Goal: Task Accomplishment & Management: Use online tool/utility

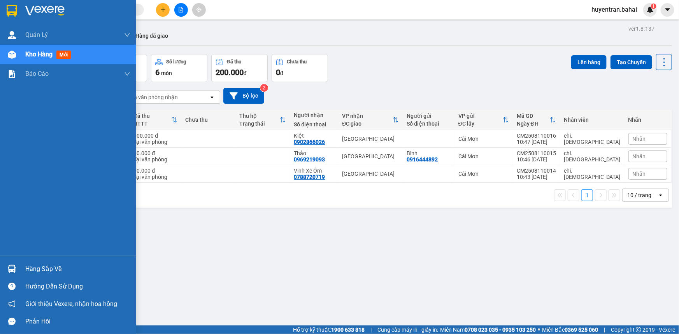
click at [58, 270] on div "Hàng sắp về" at bounding box center [77, 269] width 105 height 12
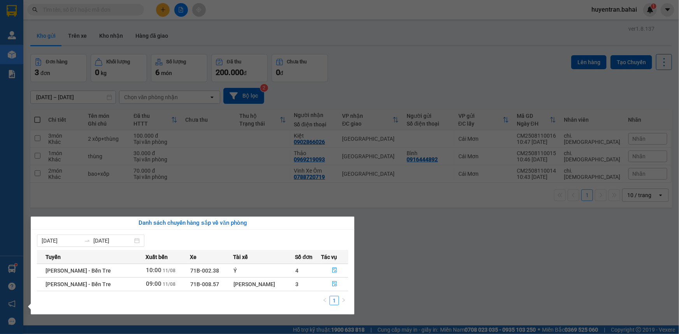
drag, startPoint x: 592, startPoint y: 208, endPoint x: 576, endPoint y: 198, distance: 19.4
click at [591, 208] on section "Kết quả tìm kiếm ( 0 ) Bộ lọc No Data huyentran.bahai 1 Quản Lý Quản lý khách h…" at bounding box center [339, 167] width 679 height 334
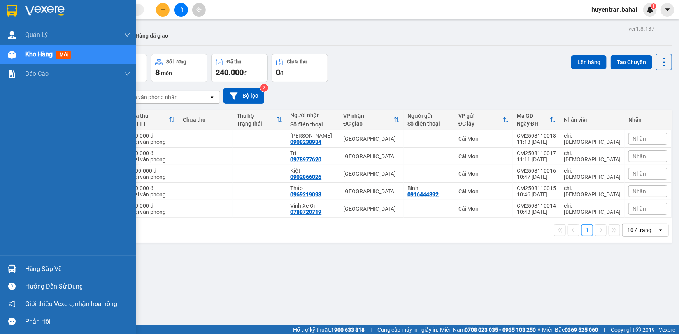
click at [38, 265] on div "Hàng sắp về" at bounding box center [77, 269] width 105 height 12
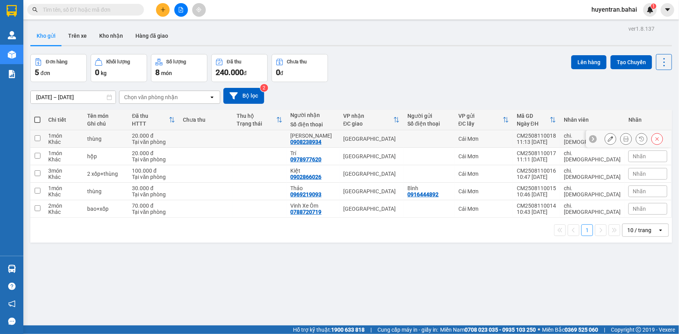
drag, startPoint x: 272, startPoint y: 139, endPoint x: 188, endPoint y: 59, distance: 116.1
click at [272, 136] on section "Kết quả tìm kiếm ( 0 ) Bộ lọc No Data huyentran.bahai 1 Quản Lý Quản lý khách h…" at bounding box center [339, 167] width 679 height 334
click at [85, 36] on button "Trên xe" at bounding box center [77, 35] width 31 height 19
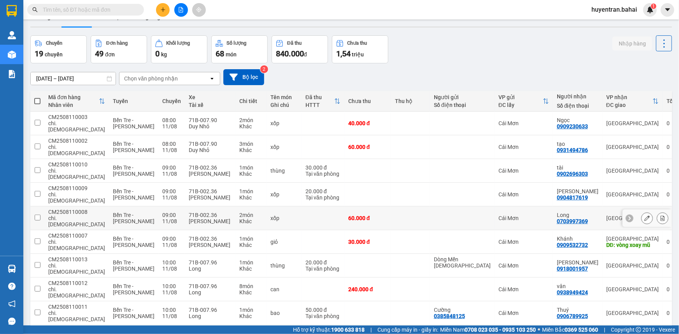
scroll to position [35, 0]
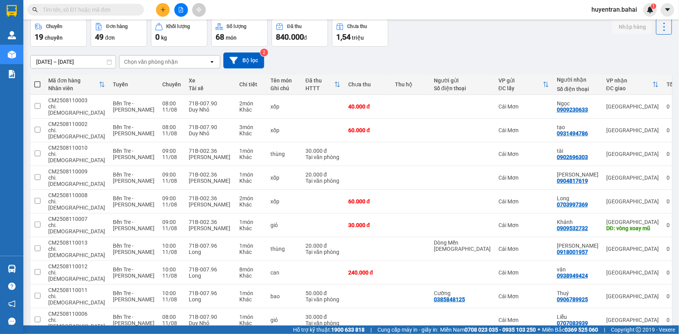
drag, startPoint x: 412, startPoint y: 51, endPoint x: 405, endPoint y: 49, distance: 7.6
click at [411, 51] on div "09/08/2025 – 11/08/2025 Press the down arrow key to interact with the calendar …" at bounding box center [350, 61] width 641 height 28
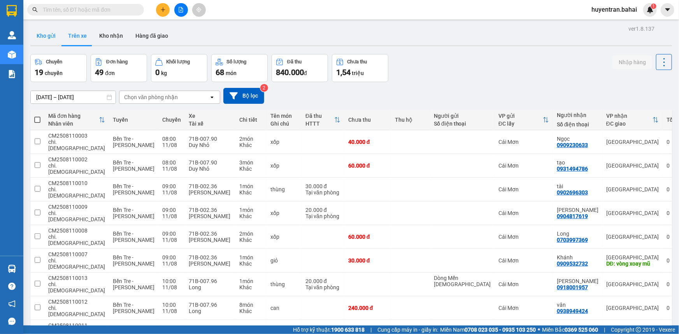
click at [42, 35] on button "Kho gửi" at bounding box center [46, 35] width 32 height 19
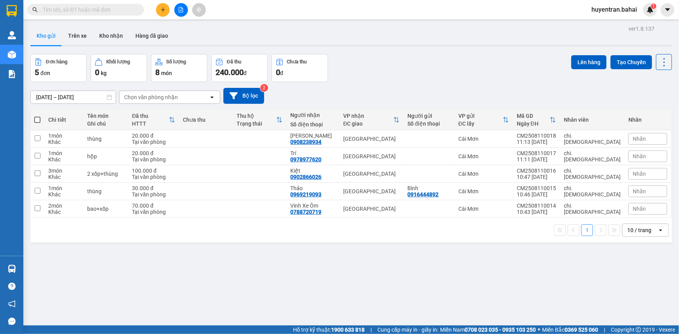
click at [110, 9] on input "text" at bounding box center [89, 9] width 92 height 9
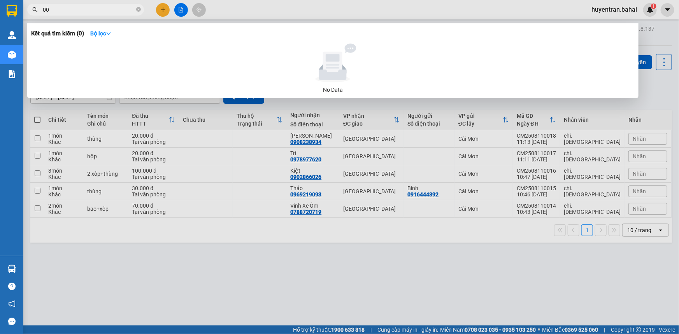
type input "008"
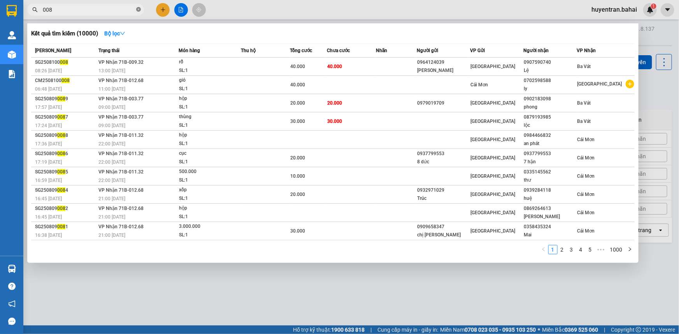
click at [137, 7] on span at bounding box center [138, 9] width 5 height 7
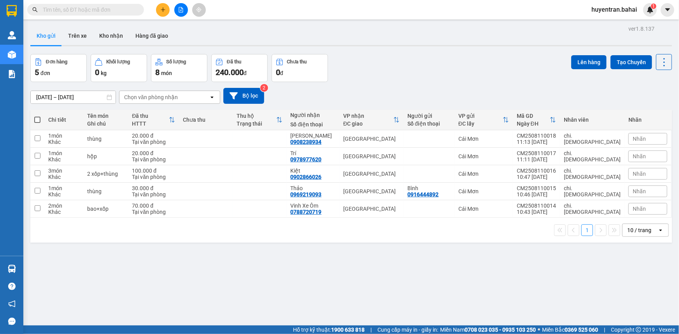
click at [39, 121] on span at bounding box center [37, 120] width 6 height 6
click at [37, 116] on input "checkbox" at bounding box center [37, 116] width 0 height 0
checkbox input "true"
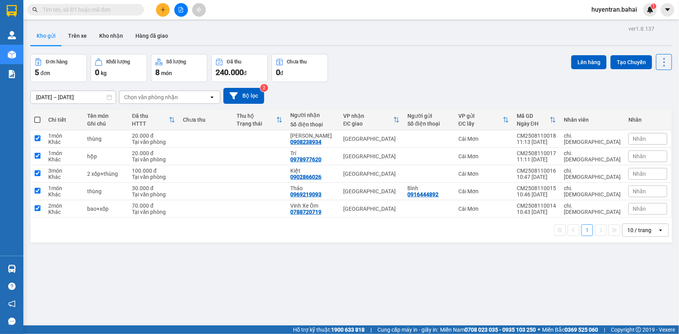
checkbox input "true"
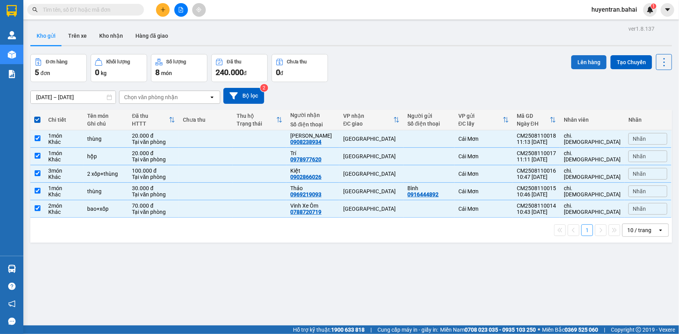
click at [582, 63] on button "Lên hàng" at bounding box center [588, 62] width 35 height 14
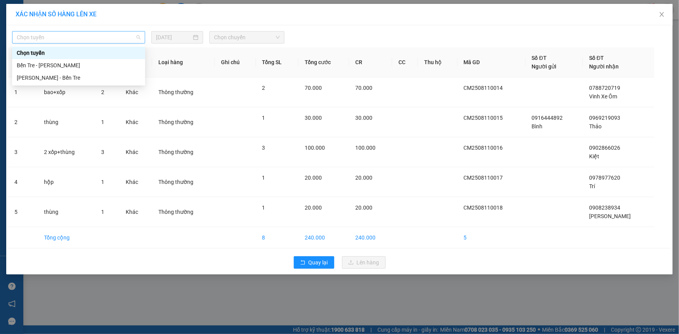
click at [89, 34] on span "Chọn tuyến" at bounding box center [79, 38] width 124 height 12
click at [86, 61] on div "Bến Tre - Hồ Chí Minh" at bounding box center [79, 65] width 124 height 9
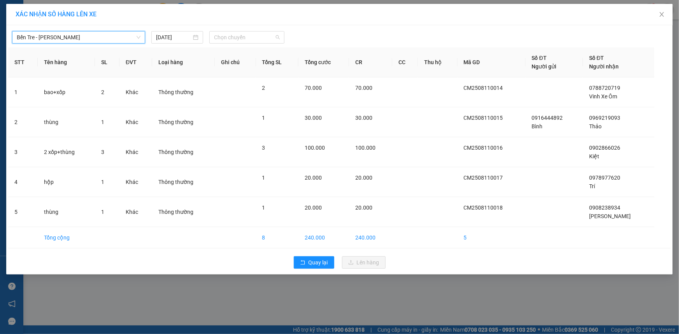
drag, startPoint x: 247, startPoint y: 37, endPoint x: 247, endPoint y: 51, distance: 13.6
click at [248, 37] on span "Chọn chuyến" at bounding box center [247, 38] width 66 height 12
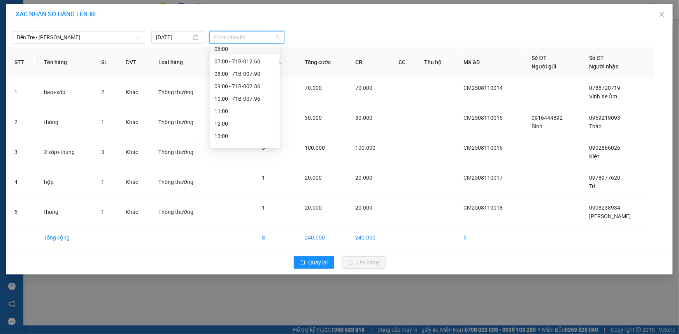
scroll to position [70, 0]
drag, startPoint x: 230, startPoint y: 119, endPoint x: 270, endPoint y: 81, distance: 55.1
click at [230, 117] on div "12:00" at bounding box center [244, 119] width 61 height 9
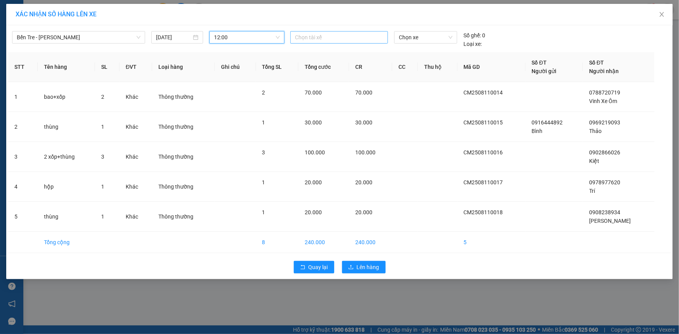
click at [356, 36] on div at bounding box center [339, 37] width 94 height 9
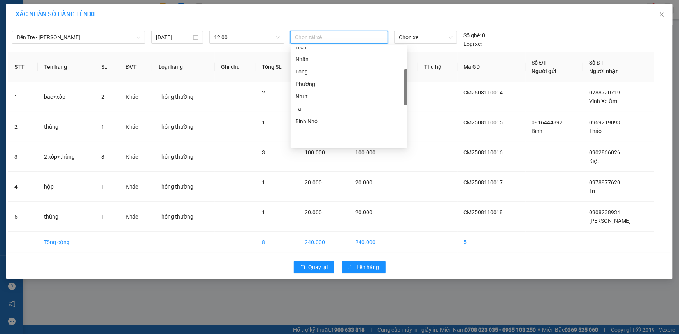
scroll to position [106, 0]
click at [318, 118] on div "Bình Nhỏ" at bounding box center [348, 121] width 107 height 9
click at [445, 32] on span "Chọn xe" at bounding box center [426, 38] width 54 height 12
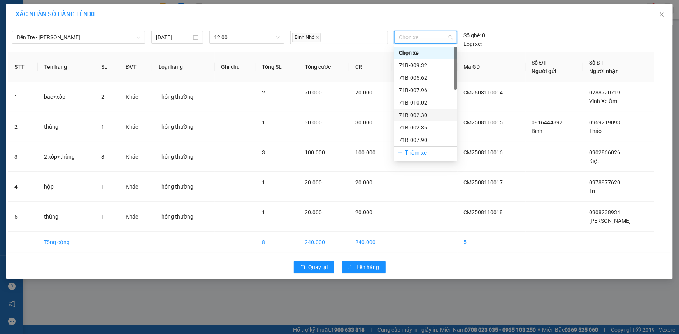
click at [419, 115] on div "71B-002.30" at bounding box center [426, 115] width 54 height 9
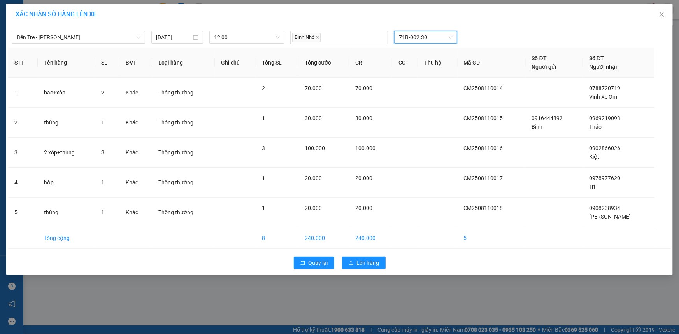
click at [350, 254] on div "Quay lại Lên hàng" at bounding box center [339, 263] width 662 height 20
click at [349, 261] on button "Lên hàng" at bounding box center [364, 263] width 44 height 12
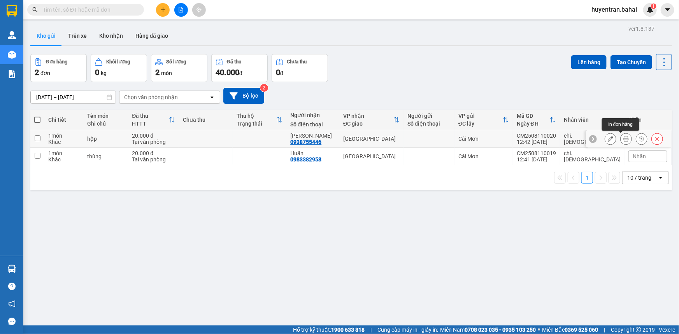
click at [623, 137] on icon at bounding box center [625, 138] width 5 height 5
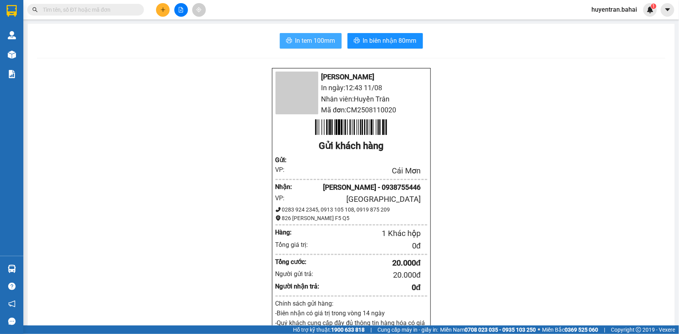
click at [299, 38] on span "In tem 100mm" at bounding box center [315, 41] width 40 height 10
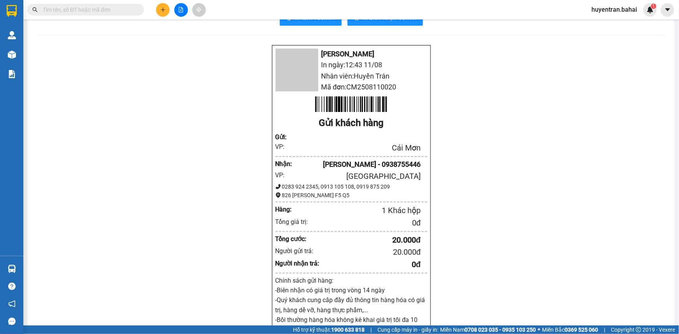
scroll to position [35, 0]
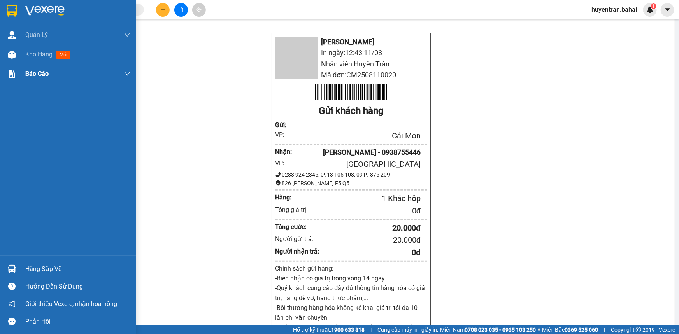
drag, startPoint x: 41, startPoint y: 46, endPoint x: 97, endPoint y: 77, distance: 63.5
click at [41, 46] on div "Kho hàng mới" at bounding box center [77, 54] width 105 height 19
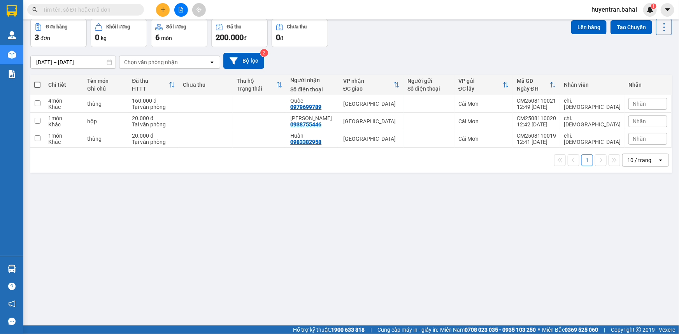
drag, startPoint x: 39, startPoint y: 84, endPoint x: 254, endPoint y: 9, distance: 228.0
click at [39, 84] on span at bounding box center [37, 85] width 6 height 6
click at [37, 81] on input "checkbox" at bounding box center [37, 81] width 0 height 0
checkbox input "true"
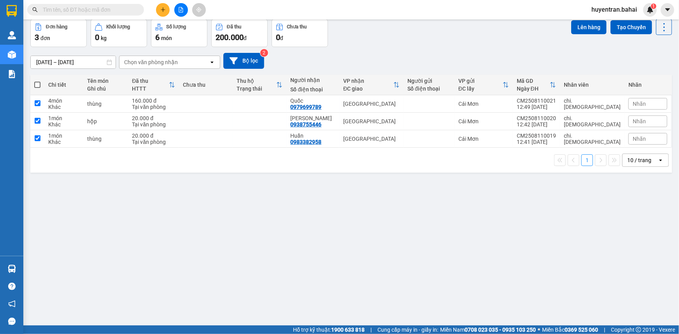
checkbox input "true"
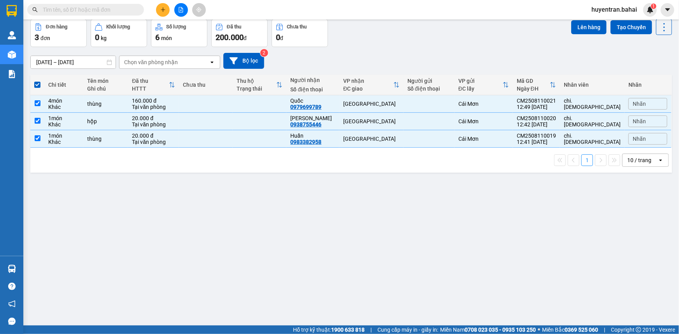
drag, startPoint x: 574, startPoint y: 32, endPoint x: 576, endPoint y: 23, distance: 8.9
click at [574, 32] on button "Lên hàng" at bounding box center [588, 27] width 35 height 14
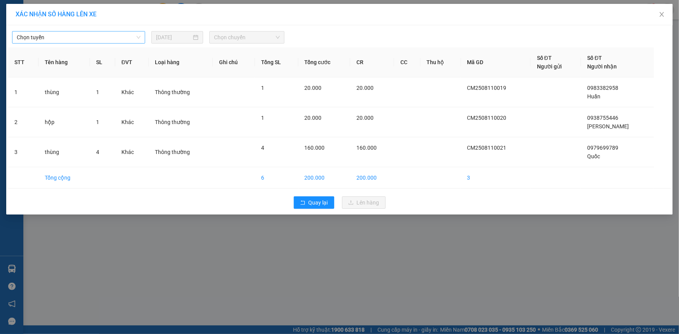
click at [82, 33] on div "Chọn tuyến" at bounding box center [78, 37] width 133 height 12
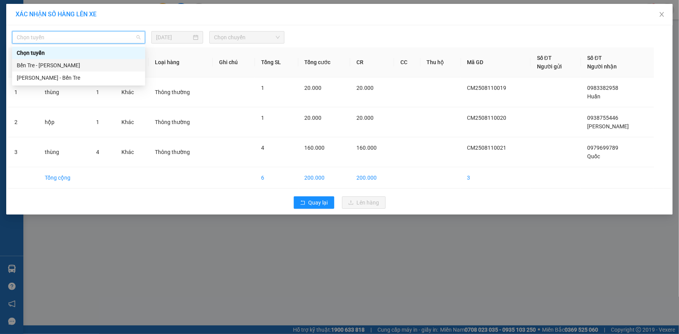
click at [70, 64] on div "Bến Tre - Hồ Chí Minh" at bounding box center [79, 65] width 124 height 9
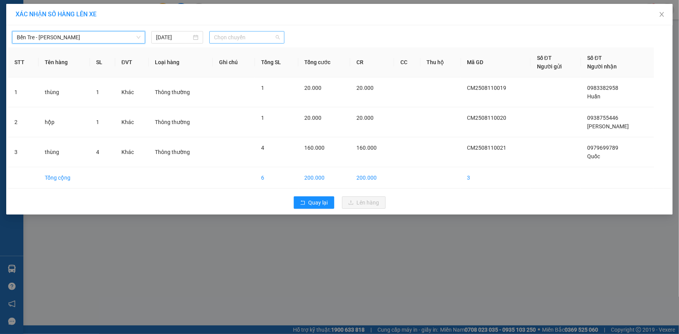
click at [256, 32] on span "Chọn chuyến" at bounding box center [247, 38] width 66 height 12
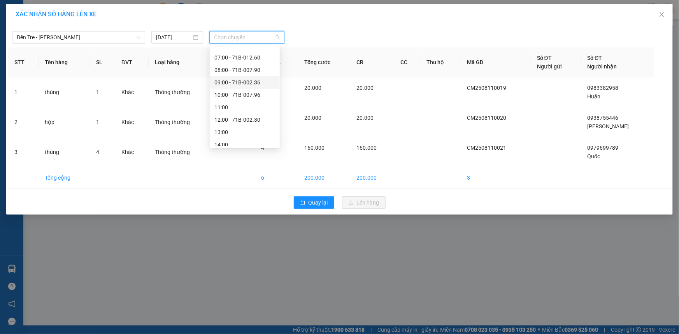
scroll to position [70, 0]
click at [233, 128] on div "13:00" at bounding box center [244, 132] width 61 height 9
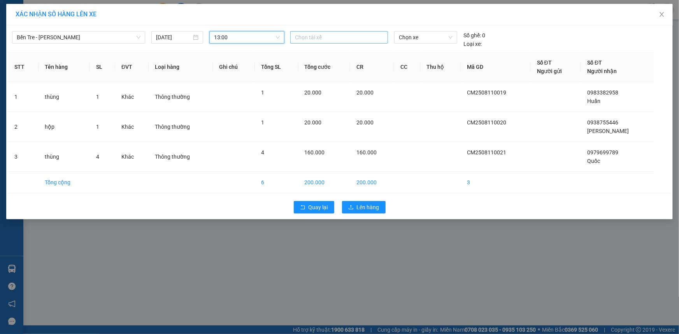
click at [355, 35] on div at bounding box center [339, 37] width 94 height 9
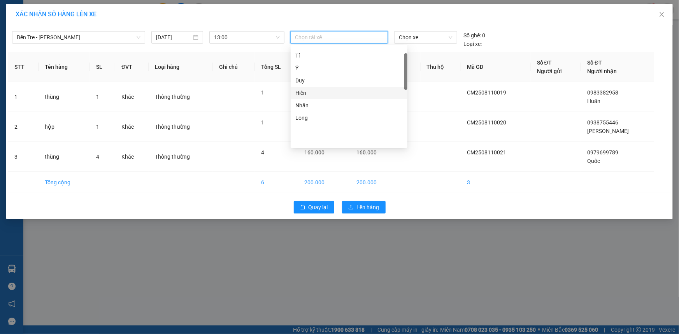
scroll to position [0, 0]
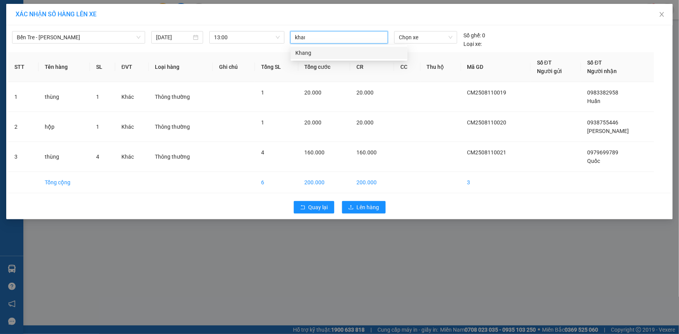
type input "khang"
click at [329, 52] on div "Khang" at bounding box center [348, 53] width 107 height 9
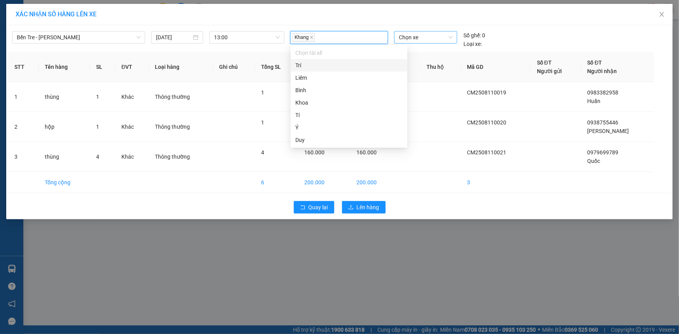
click at [428, 38] on span "Chọn xe" at bounding box center [426, 38] width 54 height 12
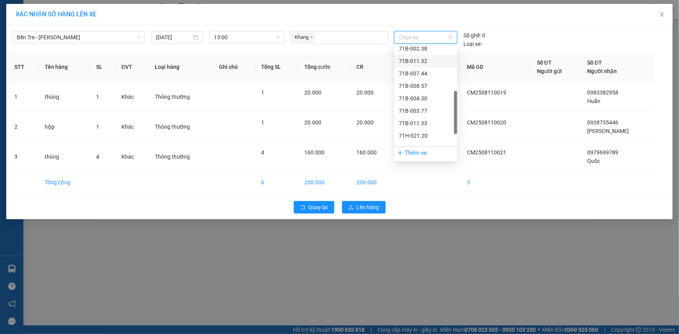
scroll to position [177, 0]
click at [435, 75] on div "71B-003.77" at bounding box center [426, 75] width 54 height 9
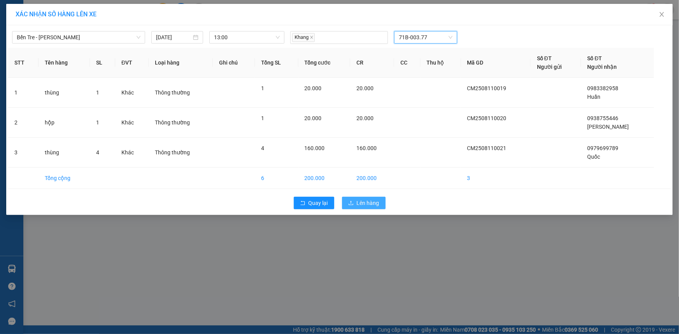
click at [370, 203] on span "Lên hàng" at bounding box center [368, 203] width 23 height 9
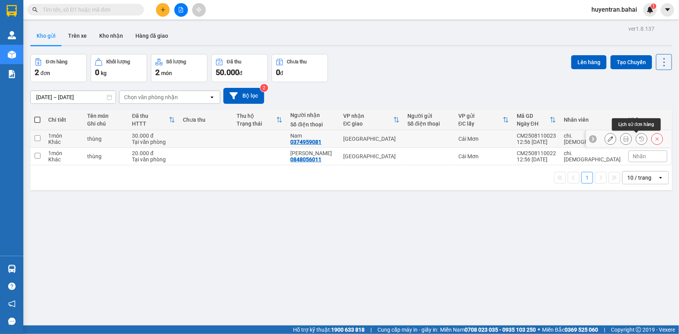
click at [625, 138] on button at bounding box center [625, 139] width 11 height 14
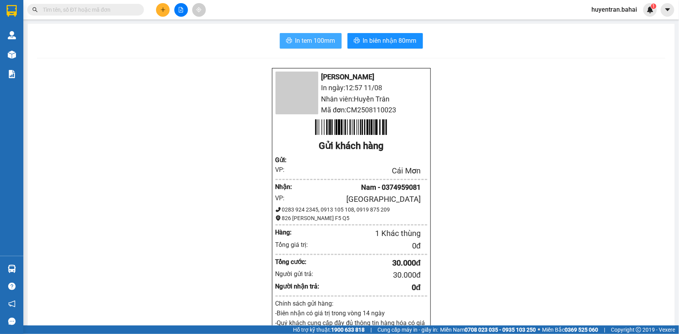
click at [300, 42] on span "In tem 100mm" at bounding box center [315, 41] width 40 height 10
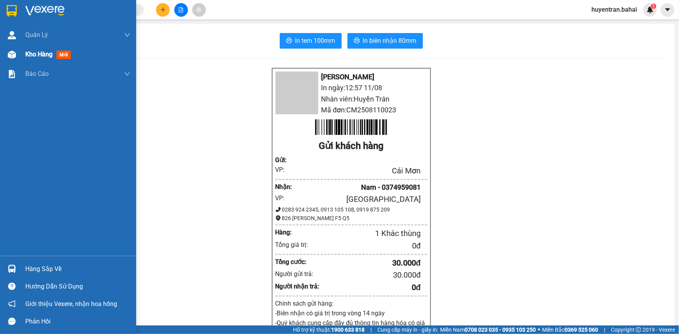
click at [32, 53] on span "Kho hàng" at bounding box center [38, 54] width 27 height 7
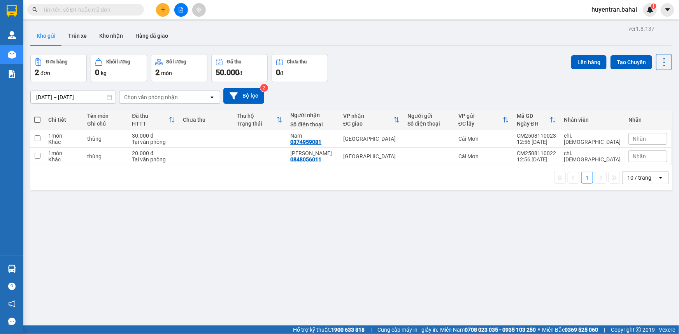
click at [38, 118] on span at bounding box center [37, 120] width 6 height 6
click at [37, 116] on input "checkbox" at bounding box center [37, 116] width 0 height 0
checkbox input "true"
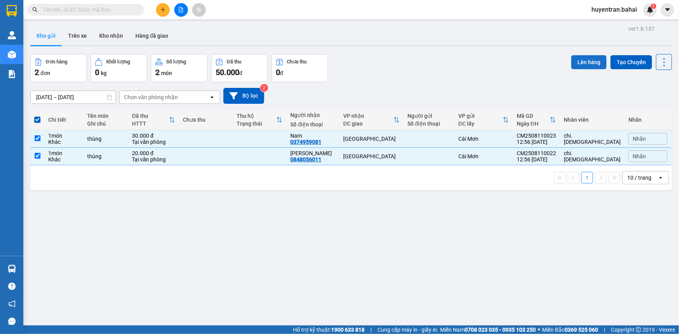
click at [591, 61] on button "Lên hàng" at bounding box center [588, 62] width 35 height 14
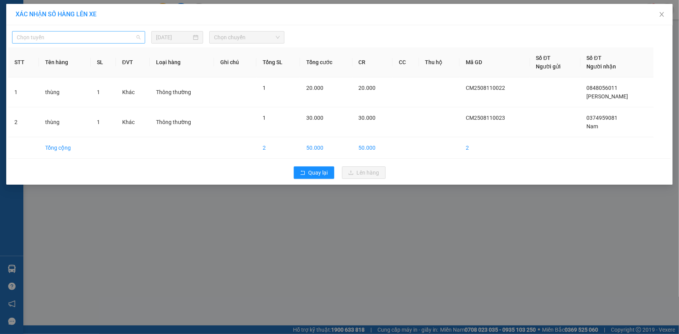
click at [111, 36] on span "Chọn tuyến" at bounding box center [79, 38] width 124 height 12
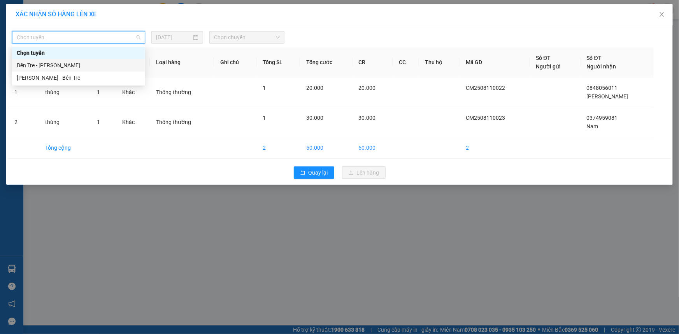
click at [90, 67] on div "Bến Tre - Hồ Chí Minh" at bounding box center [79, 65] width 124 height 9
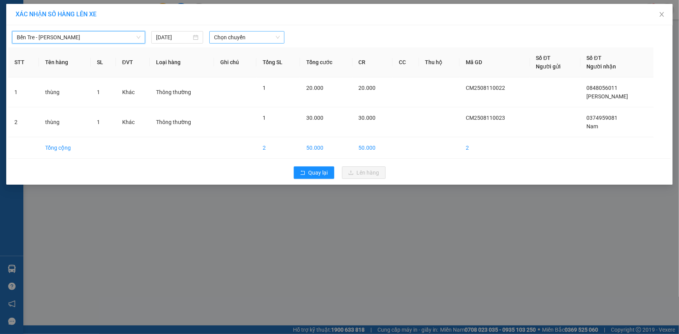
click at [258, 37] on span "Chọn chuyến" at bounding box center [247, 38] width 66 height 12
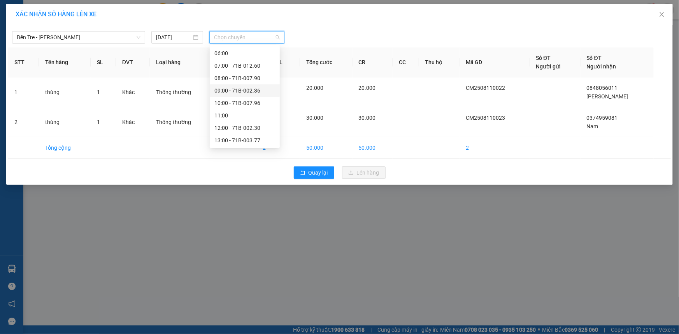
scroll to position [70, 0]
click at [244, 130] on div "13:00 - 71B-003.77" at bounding box center [244, 132] width 61 height 9
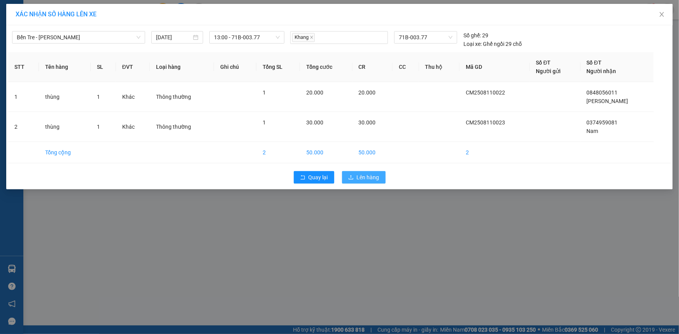
click at [356, 178] on button "Lên hàng" at bounding box center [364, 177] width 44 height 12
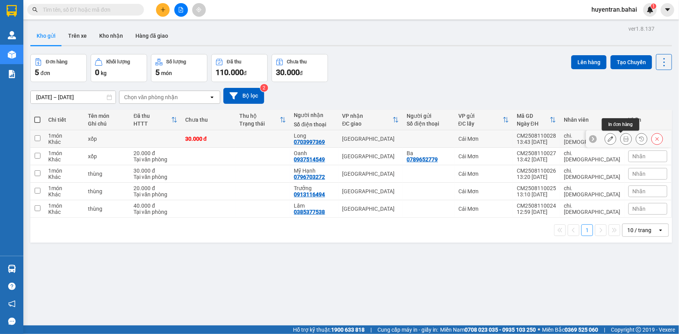
click at [623, 136] on icon at bounding box center [625, 138] width 5 height 5
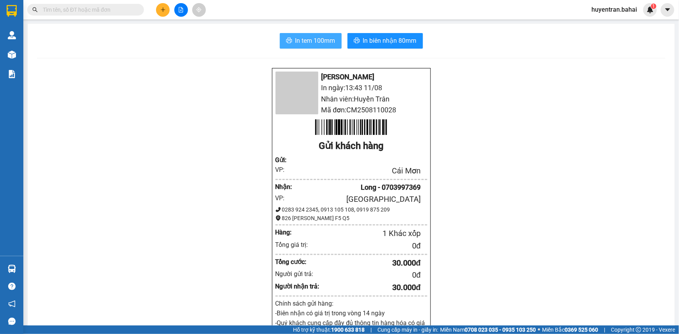
click at [330, 42] on span "In tem 100mm" at bounding box center [315, 41] width 40 height 10
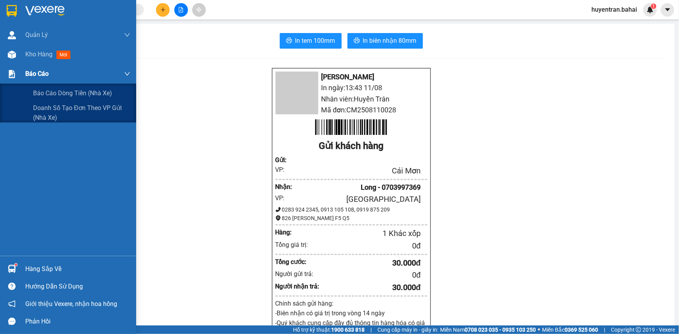
click at [34, 64] on div "Báo cáo" at bounding box center [77, 73] width 105 height 19
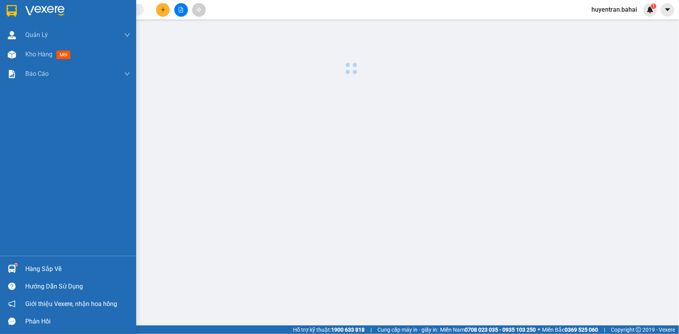
click at [44, 269] on div "Hàng sắp về" at bounding box center [77, 269] width 105 height 12
drag, startPoint x: 47, startPoint y: 279, endPoint x: 54, endPoint y: 275, distance: 8.7
click at [54, 276] on div "Hàng sắp về Hướng dẫn sử dụng Giới thiệu Vexere, nhận hoa hồng Phản hồi" at bounding box center [68, 293] width 136 height 74
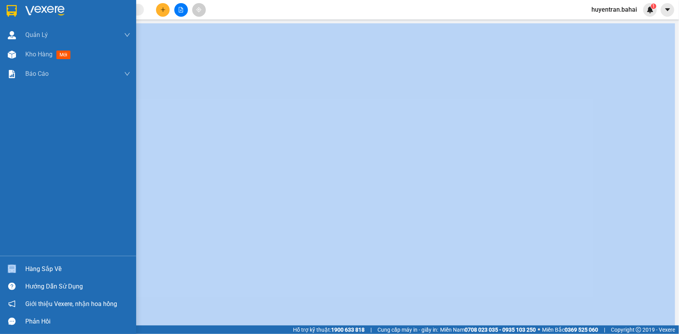
click at [61, 269] on div "Hàng sắp về" at bounding box center [77, 269] width 105 height 12
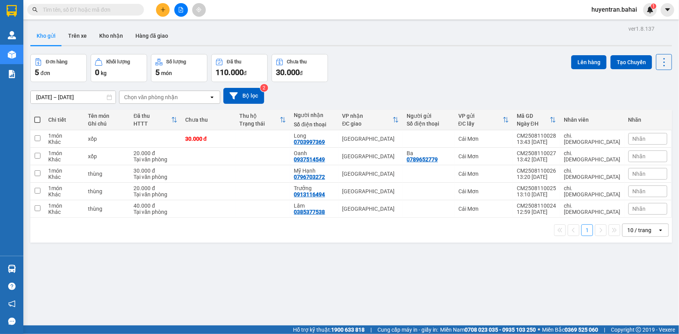
click at [38, 118] on span at bounding box center [37, 120] width 6 height 6
click at [37, 116] on input "checkbox" at bounding box center [37, 116] width 0 height 0
checkbox input "true"
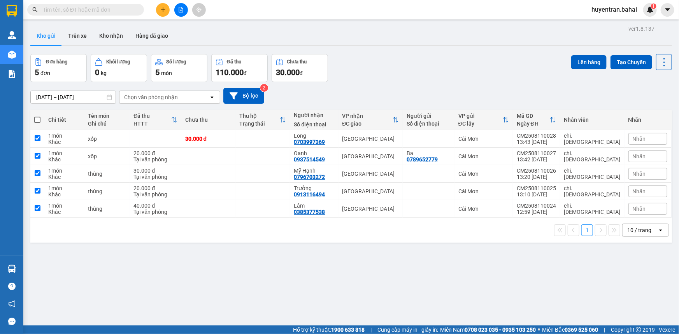
checkbox input "true"
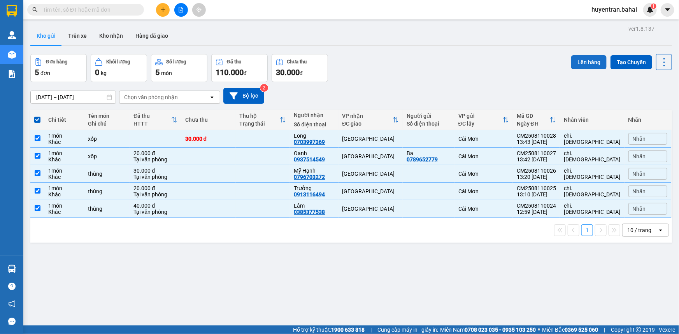
drag, startPoint x: 591, startPoint y: 61, endPoint x: 587, endPoint y: 62, distance: 4.8
click at [589, 62] on button "Lên hàng" at bounding box center [588, 62] width 35 height 14
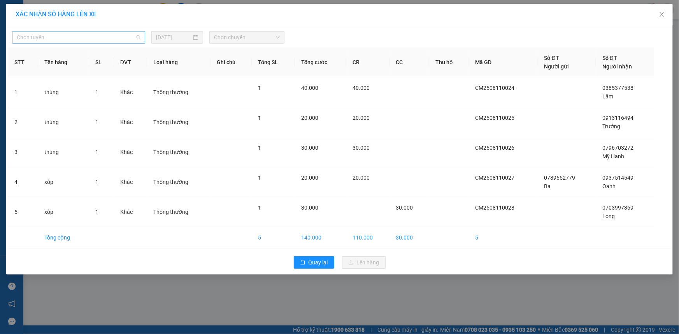
click at [113, 39] on span "Chọn tuyến" at bounding box center [79, 38] width 124 height 12
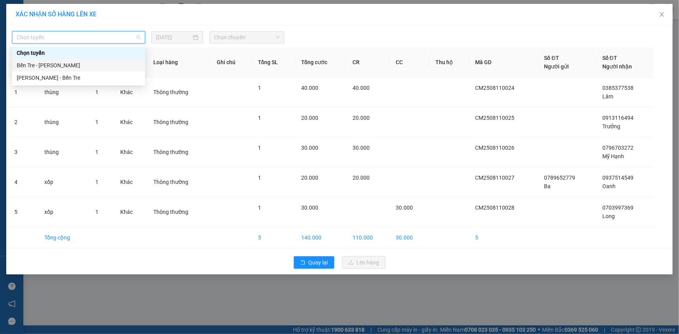
click at [102, 68] on div "Bến Tre - [PERSON_NAME]" at bounding box center [79, 65] width 124 height 9
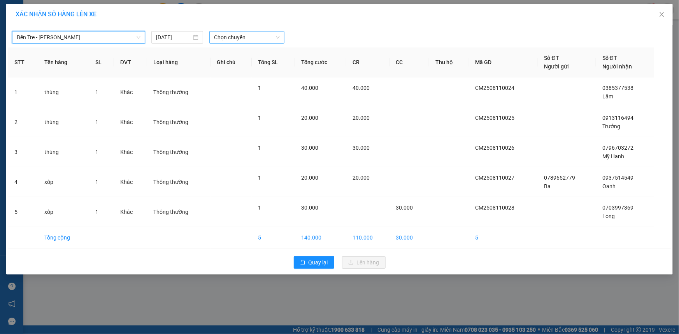
click at [242, 37] on span "Chọn chuyến" at bounding box center [247, 38] width 66 height 12
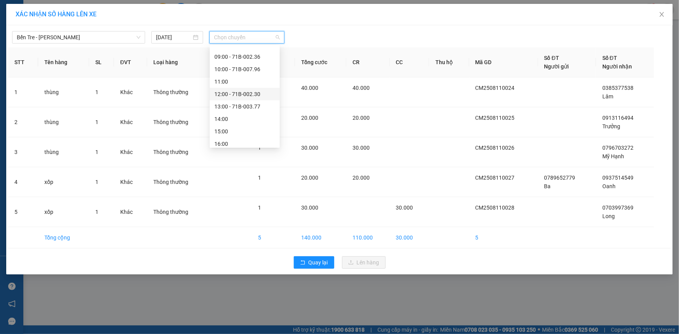
scroll to position [106, 0]
click at [242, 110] on div "14:00" at bounding box center [244, 109] width 61 height 9
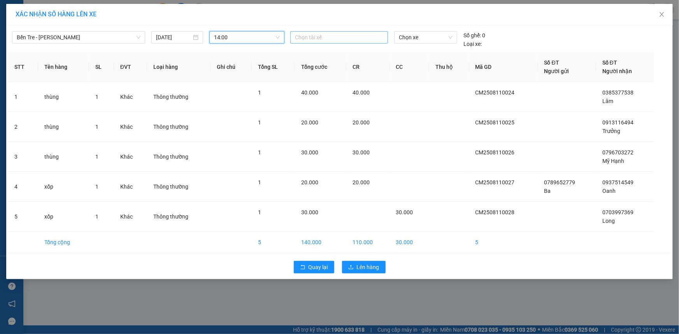
click at [365, 39] on div at bounding box center [339, 37] width 94 height 9
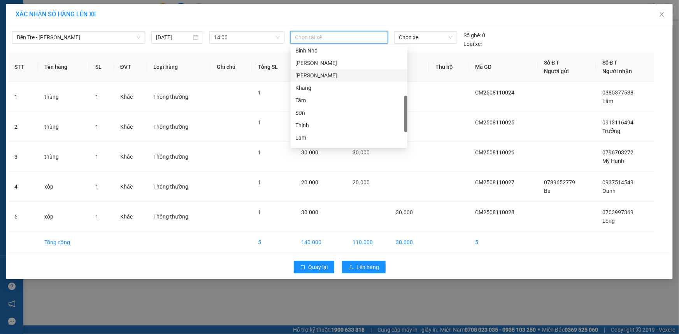
scroll to position [236, 0]
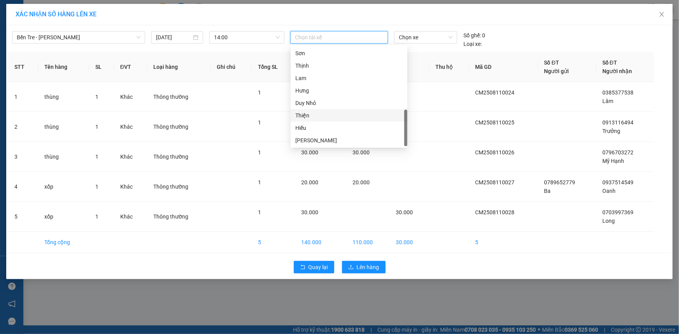
click at [333, 114] on div "Thiện" at bounding box center [348, 115] width 107 height 9
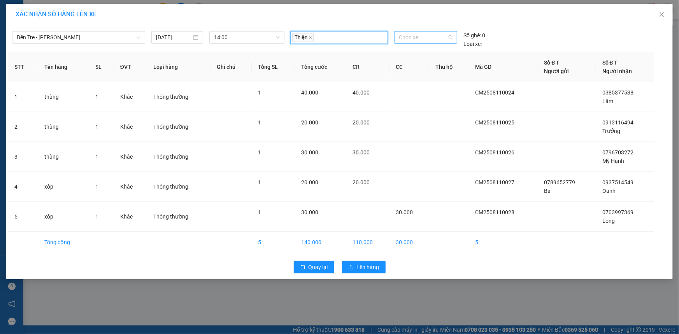
click at [433, 35] on span "Chọn xe" at bounding box center [426, 38] width 54 height 12
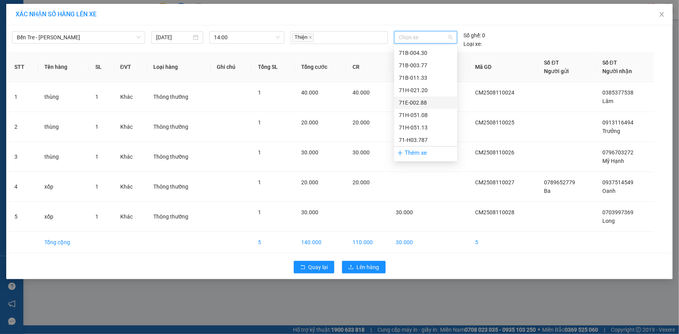
scroll to position [116, 0]
click at [430, 110] on div "71B-008.57" at bounding box center [426, 111] width 54 height 9
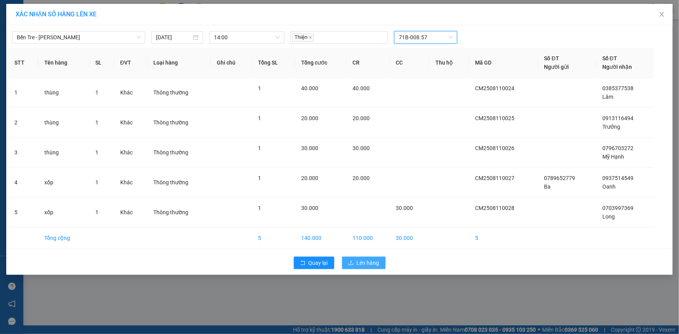
click at [361, 214] on span "Lên hàng" at bounding box center [368, 263] width 23 height 9
